Goal: Task Accomplishment & Management: Use online tool/utility

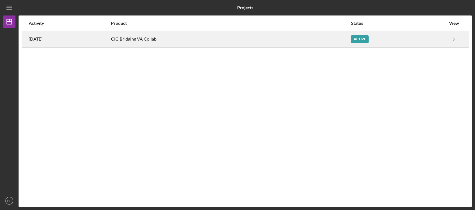
click at [42, 38] on time "[DATE]" at bounding box center [36, 39] width 14 height 5
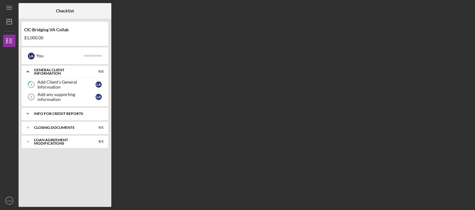
click at [67, 117] on div "Icon/Expander Info for Credit Reports 0 / 1" at bounding box center [65, 113] width 87 height 12
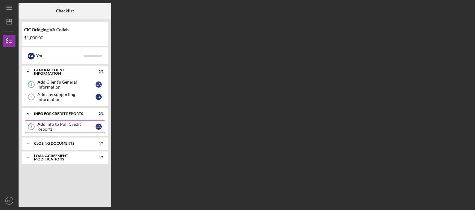
click at [68, 123] on div "Add Info to Pull Credit Reports" at bounding box center [66, 127] width 58 height 10
